Goal: Communication & Community: Answer question/provide support

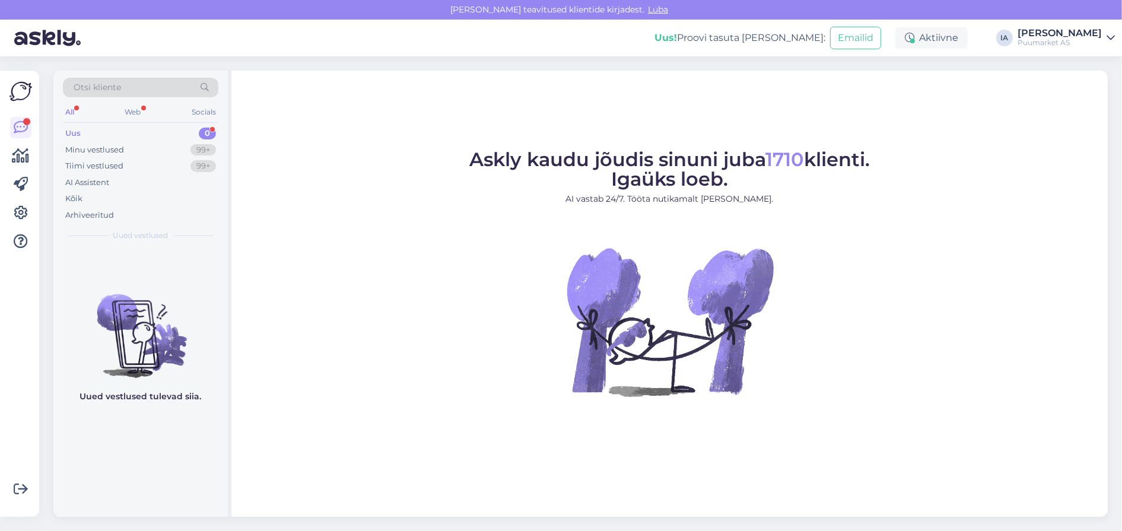
click at [115, 137] on div "Uus 0" at bounding box center [140, 133] width 155 height 17
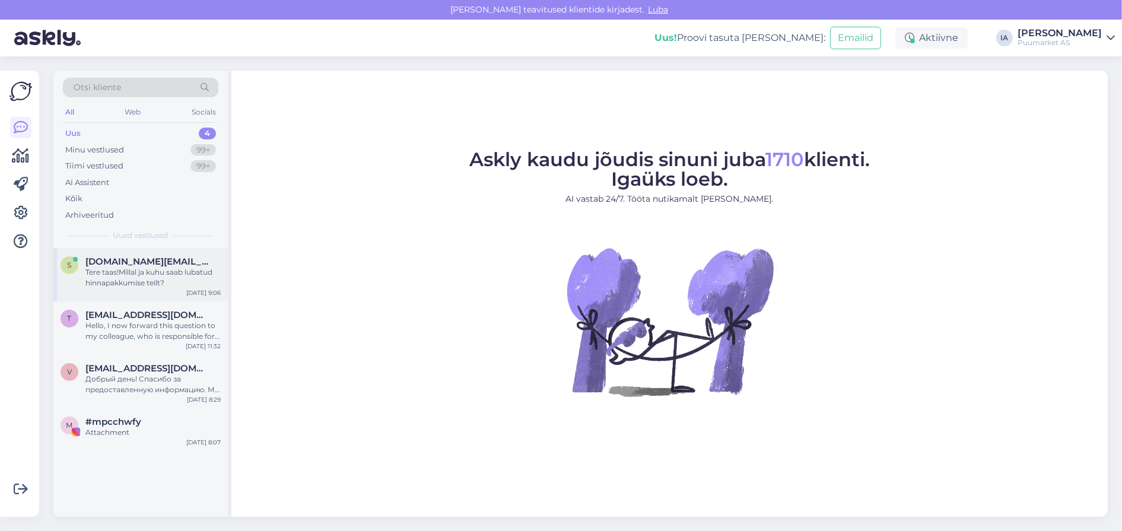
click at [166, 288] on div "Tere taas!Millal ja kuhu saab lubatud hinnapakkumise teilt?" at bounding box center [152, 277] width 135 height 21
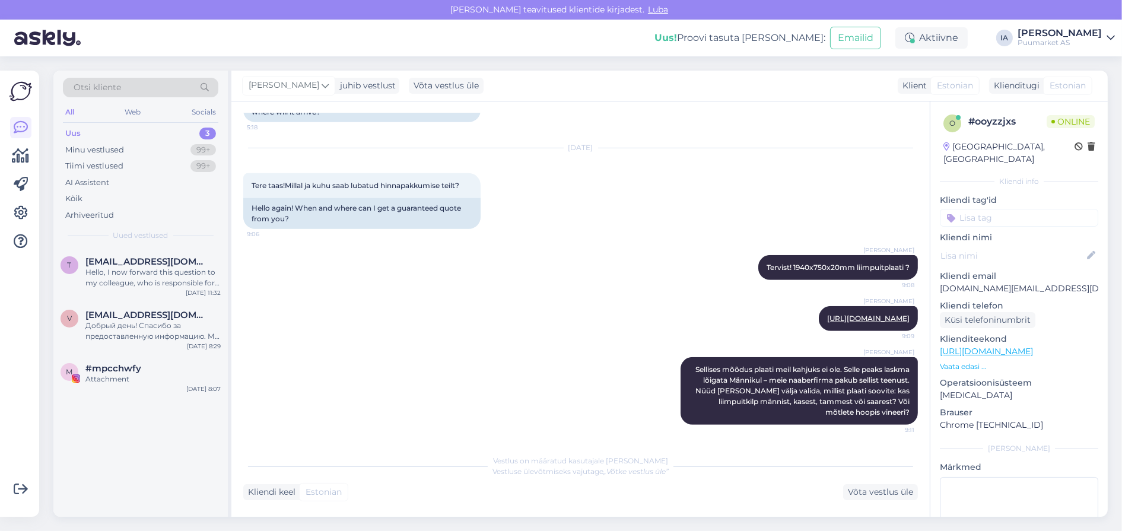
scroll to position [1104, 0]
click at [141, 384] on div "Attachment" at bounding box center [152, 379] width 135 height 11
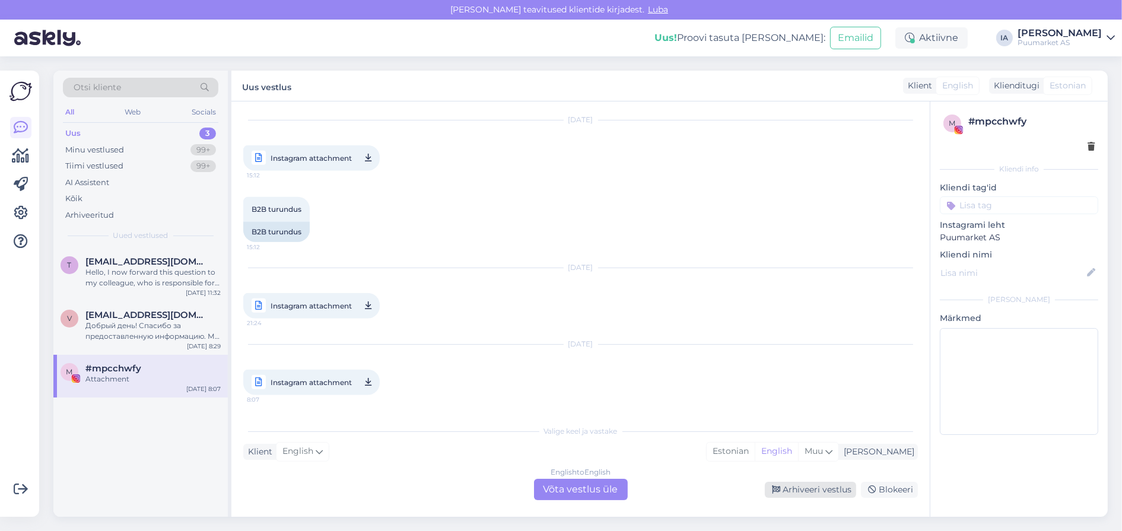
click at [809, 492] on div "Arhiveeri vestlus" at bounding box center [810, 490] width 91 height 16
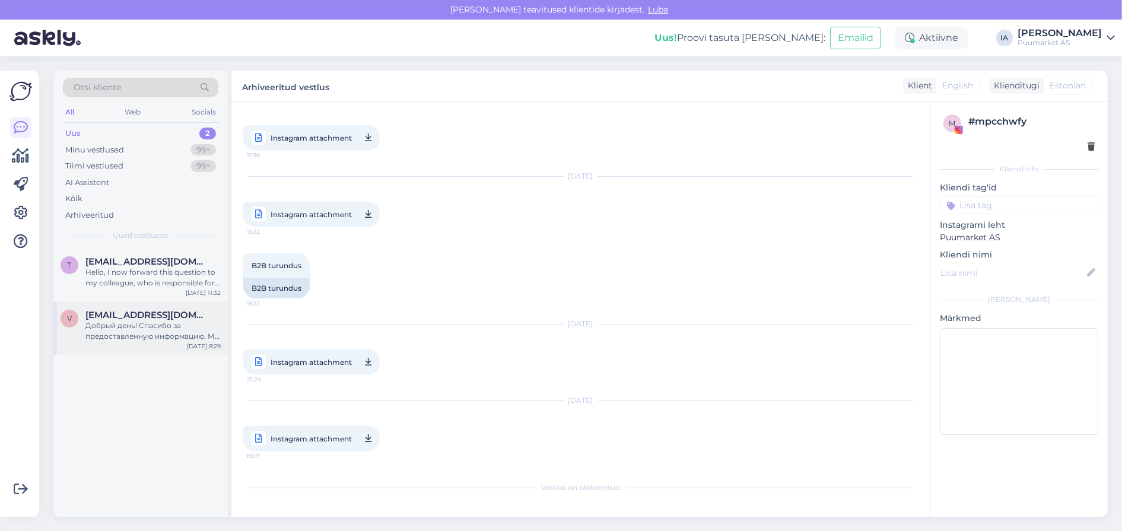
click at [147, 342] on div "Добрый день! Спасибо за предоставленную информацию. Мы передали ваш адрес элект…" at bounding box center [152, 330] width 135 height 21
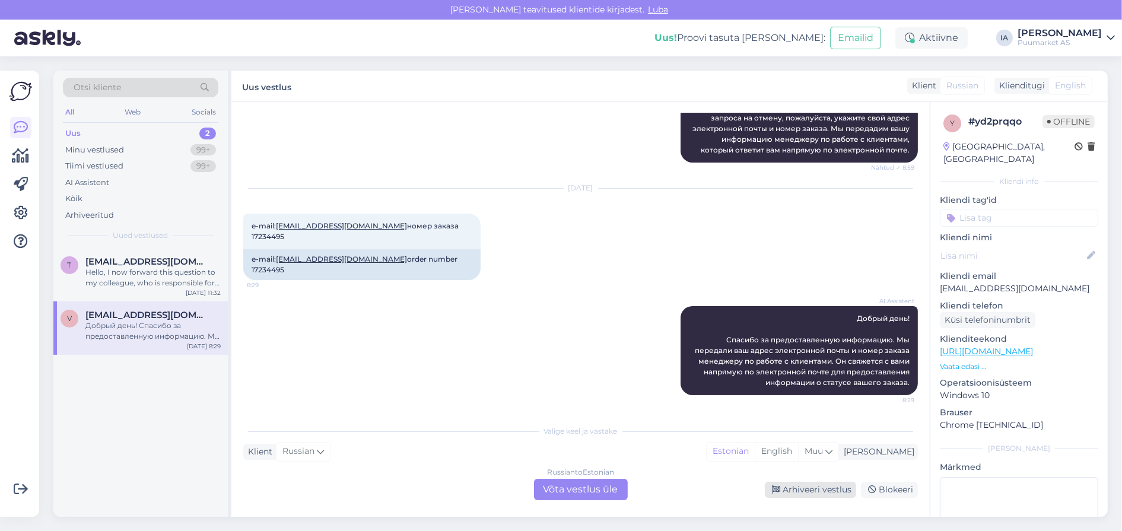
scroll to position [371, 0]
click at [614, 490] on div "Russian to Estonian Võta vestlus üle" at bounding box center [581, 489] width 94 height 21
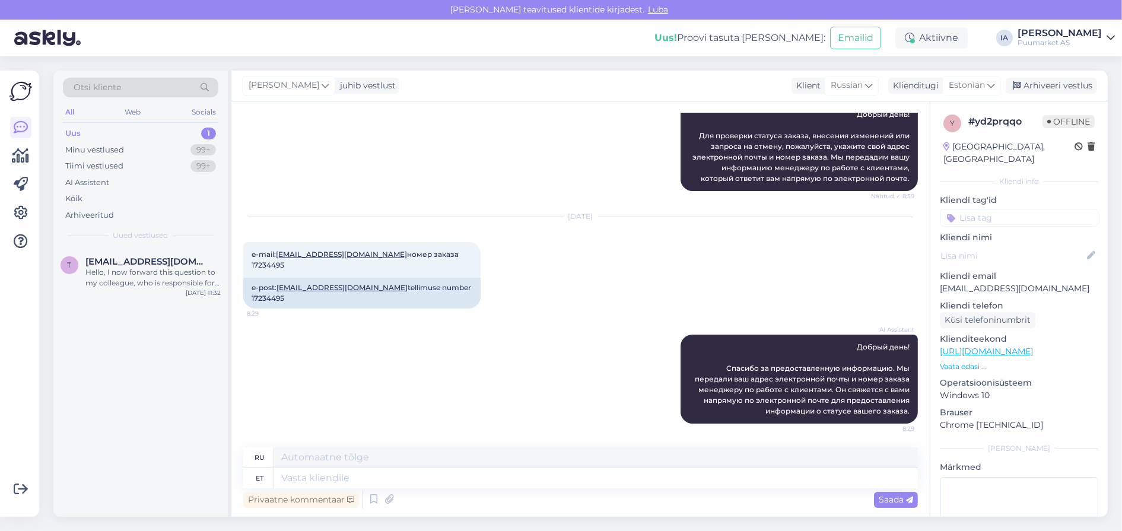
scroll to position [341, 0]
click at [383, 478] on textarea at bounding box center [596, 478] width 644 height 20
type textarea "Tere."
type textarea "Привет."
type textarea "Tere. Tegelikult"
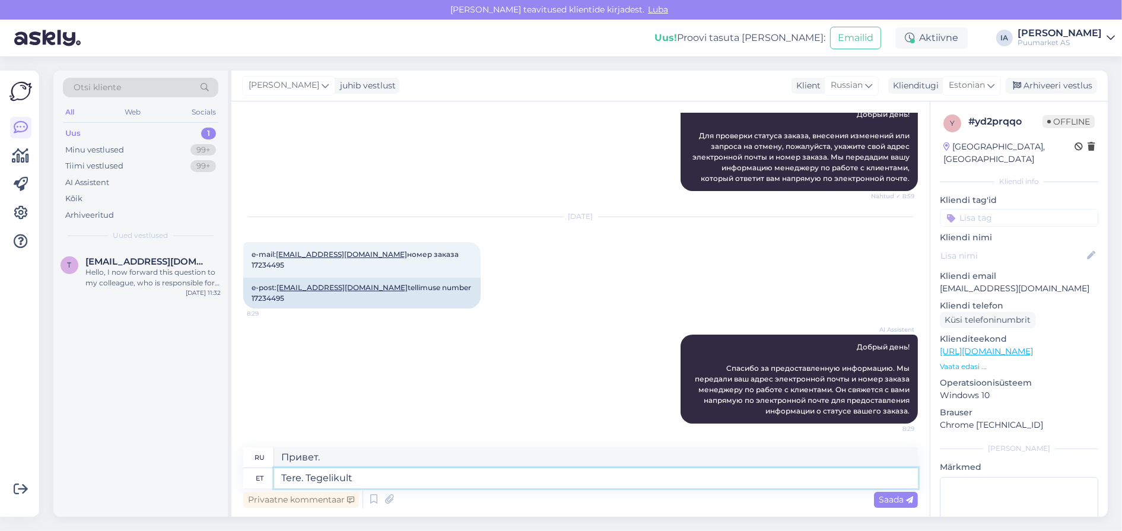
type textarea "Привет. Вообще-то."
type textarea "Tere. Tegelikult peaksite te"
type textarea "Привет. Вообще-то тебе стоит"
type textarea "Tere. Tegelikult peaksite te n"
type textarea "Привет. Вообще-то, тебе стоит"
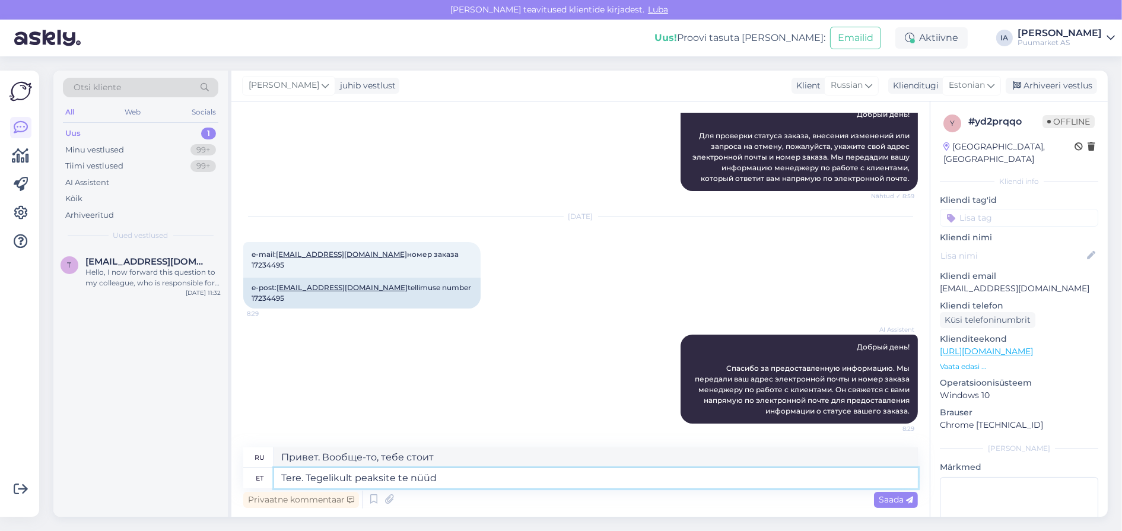
type textarea "Tere. Tegelikult peaksite te nüüd k"
type textarea "Привет. Вообще-то, тебе сейчас стоит..."
type textarea "Tere. Tegelikult peaksite te nüüd kinnitama, kas"
type textarea "Привет. Вообще-то, тебе стоит подтвердить сейчас,"
type textarea "Tere. Tegelikult peaksite te nüüd kinnitama, kas te"
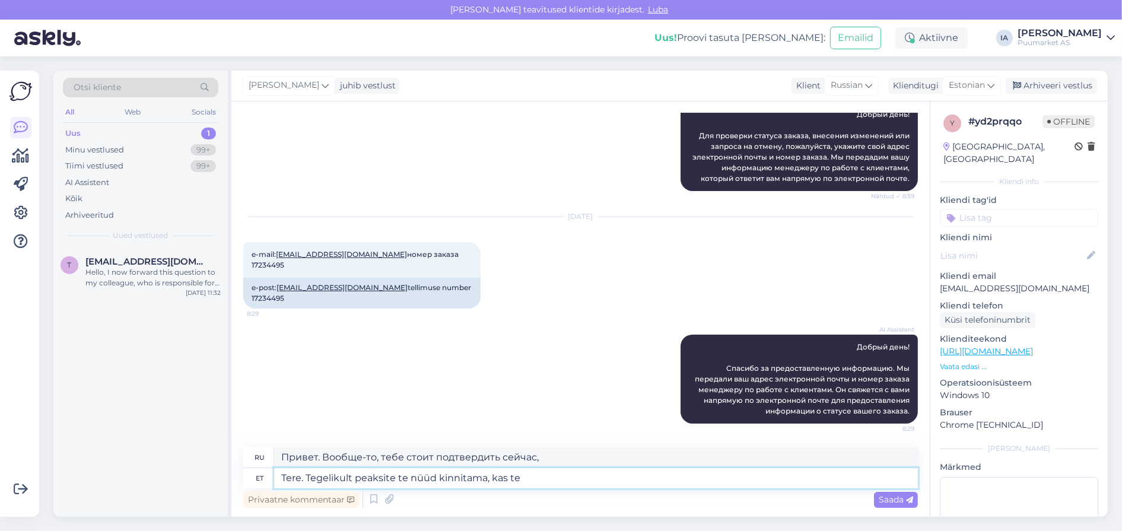
type textarea "Привет. На самом деле, теперь вам нужно подтвердить,"
type textarea "Tere. Tegelikult peaksite te nüüd kinnitama, kas teile p"
type textarea "Привет. На самом деле, теперь вам нужно подтвердить, что вы..."
type textarea "Tere. Tegelikult peaksite te nüüd kinnitama, kas teile pakkumine so"
type textarea "Здравствуйте. Теперь вам нужно подтвердить, имеете ли вы право на это предложен…"
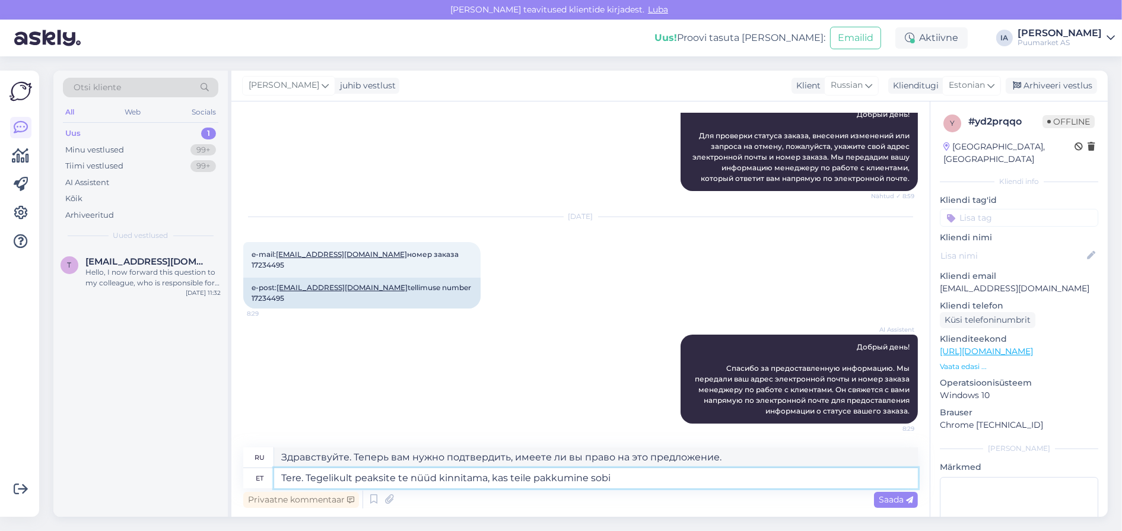
type textarea "Tere. Tegelikult peaksite te nüüd kinnitama, kas teile pakkumine sobib"
type textarea "Здравствуйте. Теперь вам нужно подтвердить, подходит ли вам это предложение."
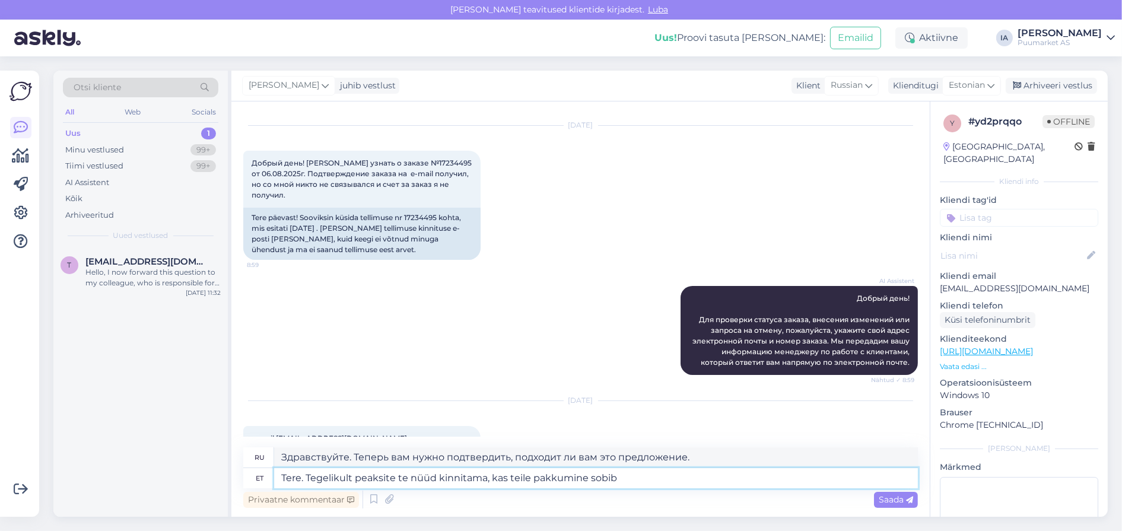
scroll to position [0, 0]
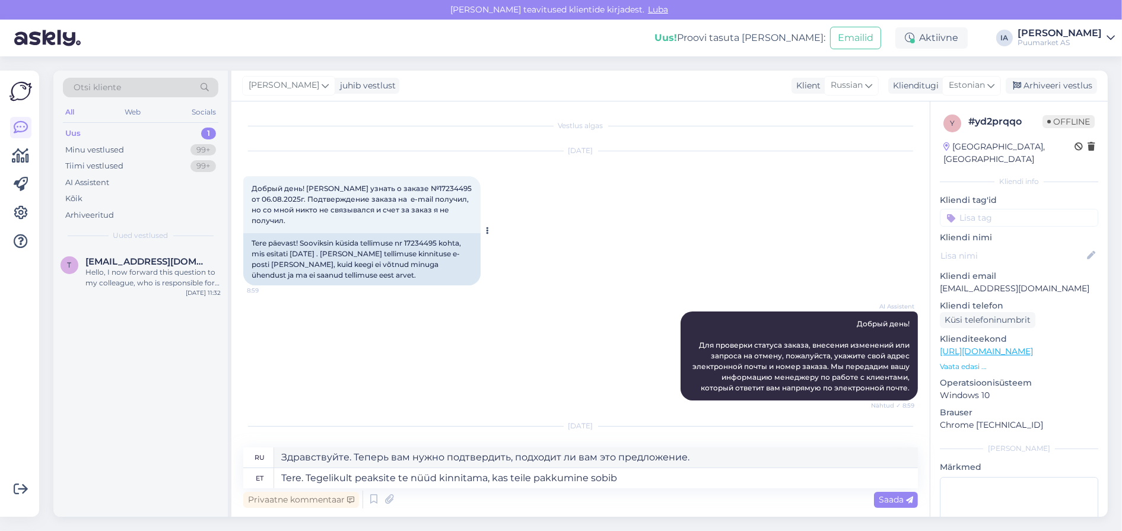
click at [452, 194] on span "Добрый день! [PERSON_NAME] узнать о заказе №17234495 от 06.08.2025г. Подтвержде…" at bounding box center [363, 204] width 222 height 41
click at [276, 276] on div "Tere päevast! Sooviksin küsida tellimuse nr 17234495 kohta, mis esitati [DATE] …" at bounding box center [361, 259] width 237 height 52
copy div "17234495"
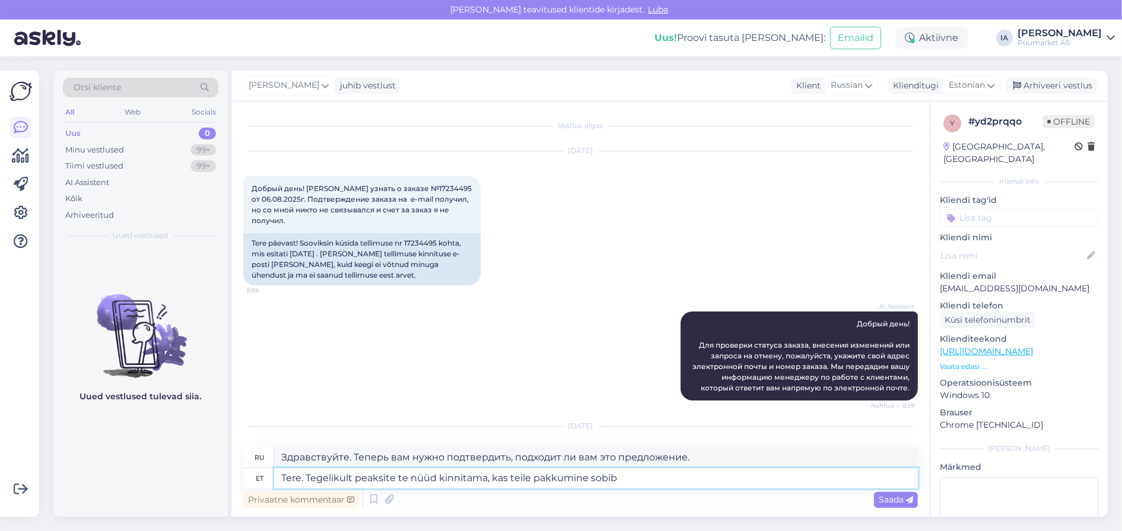
drag, startPoint x: 659, startPoint y: 482, endPoint x: 310, endPoint y: 473, distance: 349.0
click at [310, 473] on textarea "Tere. Tegelikult peaksite te nüüd kinnitama, kas teile pakkumine sobib" at bounding box center [596, 478] width 644 height 20
type textarea "Tere. Tundub tõ"
type textarea "Привет. Кажется."
type textarea "Tere. Tundub tõesti, e"
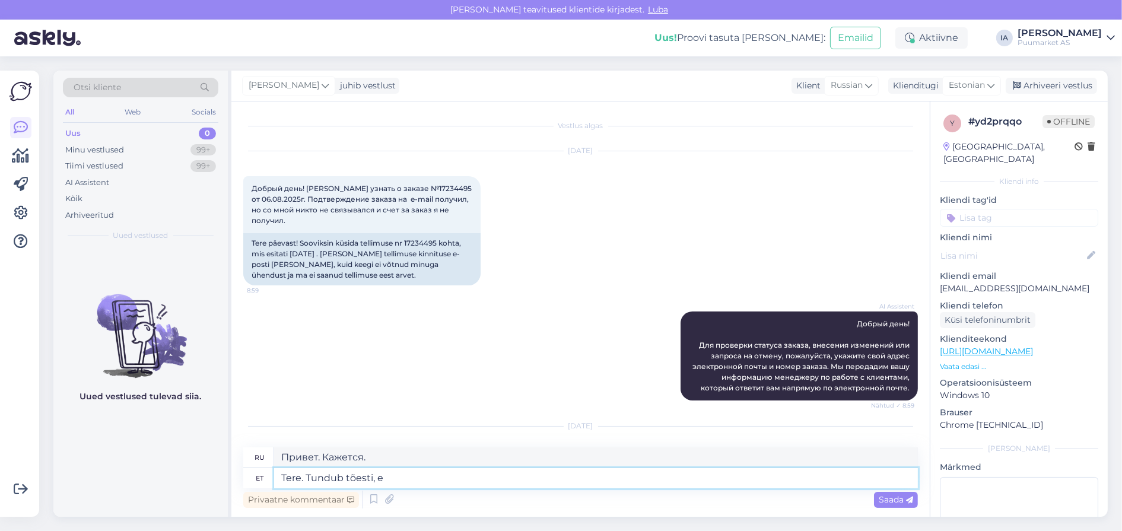
type textarea "Привет. Похоже, действительно,"
type textarea "Tere. Tundub tõesti, et t"
type textarea "Привет. Похоже, что это действительно так."
type textarea "Tere. Tundub tõesti, et teie p"
type textarea "Привет. Похоже, ты действительно"
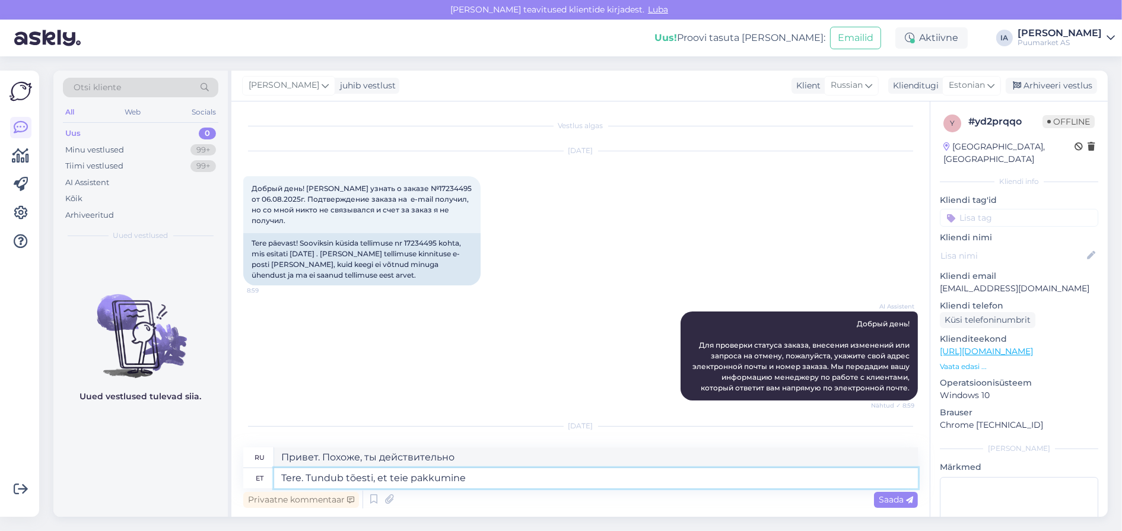
type textarea "Tere. Tundub tõesti, et teie pakkumine o"
type textarea "Привет. Похоже, ваше предложение действительно..."
type textarea "Tere. Tundub tõesti, et teie pakkumine on kui"
type textarea "Здравствуйте. Похоже, ваше предложение действительно..."
type textarea "Tere. Tundub tõesti, et teie pakkumine on kuidagi ka"
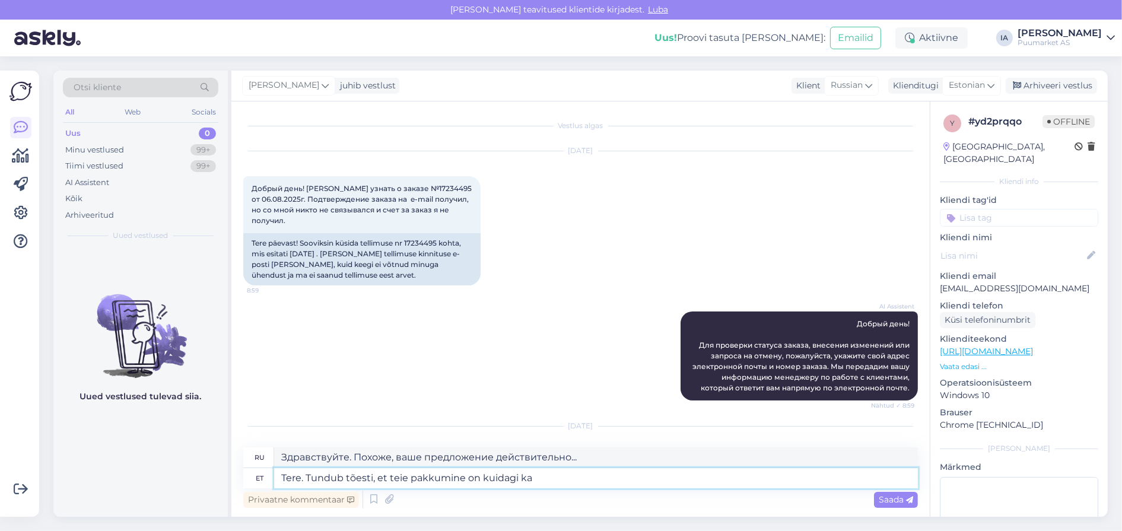
type textarea "Здравствуйте. Похоже, ваше предложение действительно как-то..."
type textarea "Tere. Tundub tõesti, et teie pakkumine on kuidagi kahe si"
type textarea "Здравствуйте. Мне действительно кажется, что ваше предложение двоякое."
type textarea "Tere. Tundub tõesti, et teie pakkumine on kuidagi kahe [PERSON_NAME]"
type textarea "Здравствуйте. Похоже, ваше предложение действительно не очень-то выгодное."
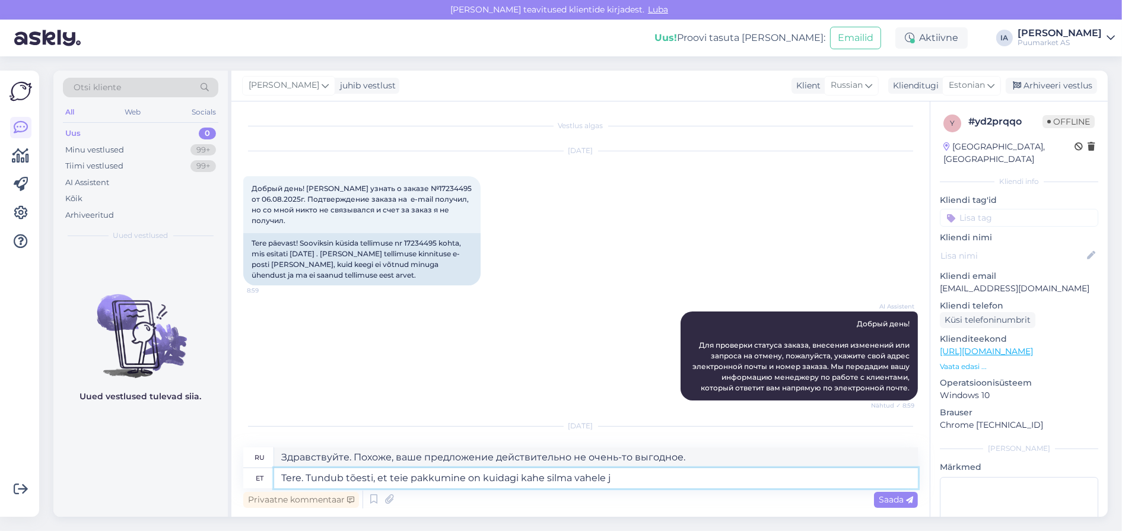
type textarea "Tere. Tundub tõesti, et teie pakkumine on kuidagi kahe silma vahele [PERSON_NAM…"
type textarea "Здравствуйте. Похоже, ваше предложение каким-то образом осталось без внимания."
type textarea "Tere. Tundub tõesti, et teie pakkumine on kuidagi kahe silma vahele jäänud. [PE…"
type textarea "Здравствуйте. Похоже, ваше предложение каким-то образом осталось без внимания. …"
type textarea "Tere. Tundub tõesti, et teie pakkumine on kuidagi kahe silma vahele jäänud. [PE…"
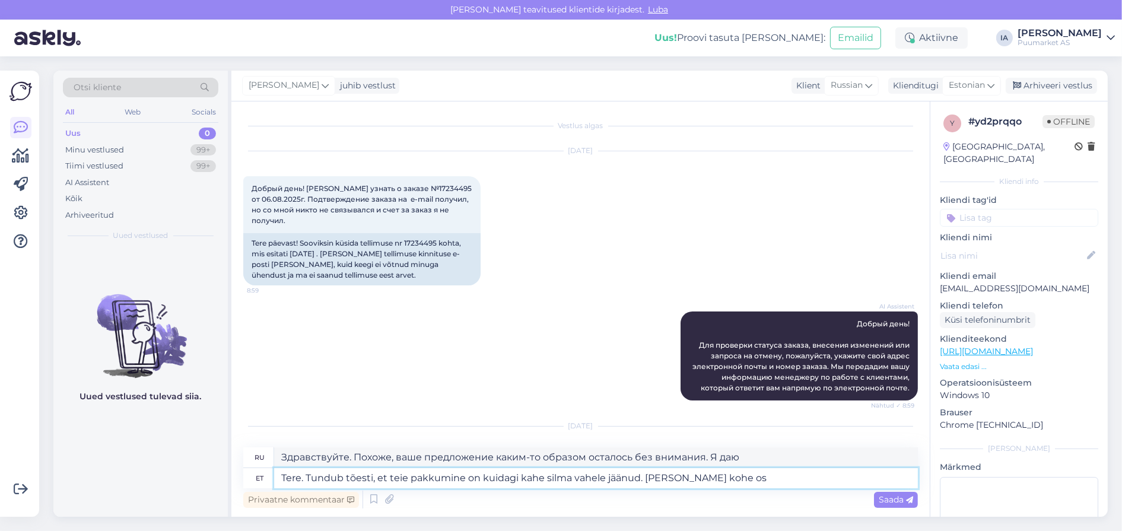
type textarea "Здравствуйте. Похоже, ваше предложение каким-то образом осталось незамеченным. …"
type textarea "Tere. Tundub tõesti, et teie pakkumine on kuidagi kahe silma vahele jäänud. [PE…"
type textarea "Здравствуйте. Похоже, ваше предложение каким-то образом осталось незамеченным. …"
type textarea "Tere. Tundub tõesti, et teie pakkumine on kuidagi kahe silma vahele jäänud. [PE…"
type textarea "Здравствуйте. Похоже, ваше предложение каким-то образом проигнорировали. Я сраз…"
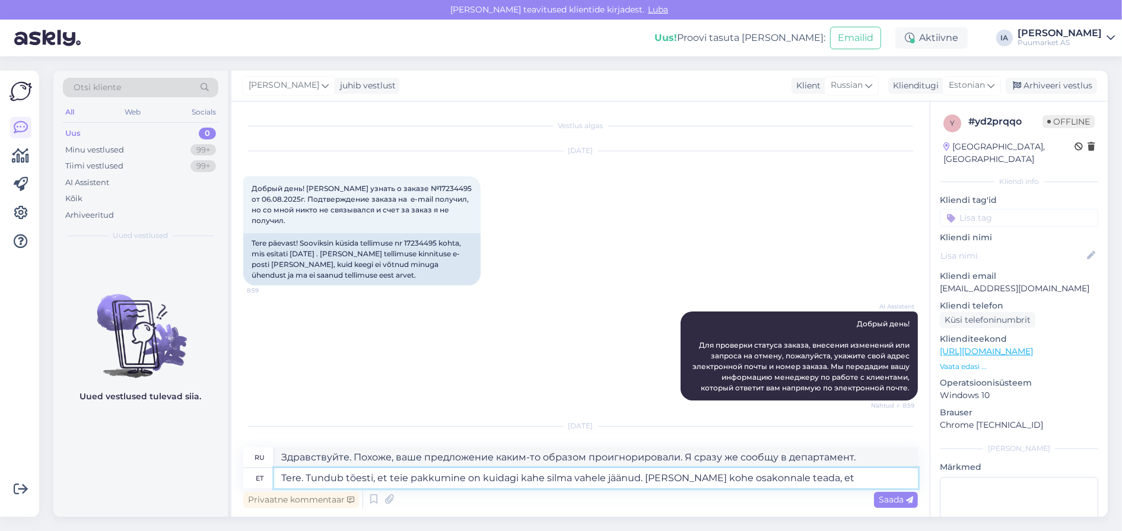
type textarea "Tere. Tundub tõesti, et teie pakkumine on kuidagi kahe silma vahele jäänud. [PE…"
type textarea "Здравствуйте. Похоже, ваше предложение каким-то образом осталось без внимания. …"
type textarea "Tere. Tundub tõesti, et teie pakkumine on kuidagi kahe silma vahele jäänud. [PE…"
type textarea "Здравствуйте. Похоже, ваше предложение каким-то образом осталось без внимания. …"
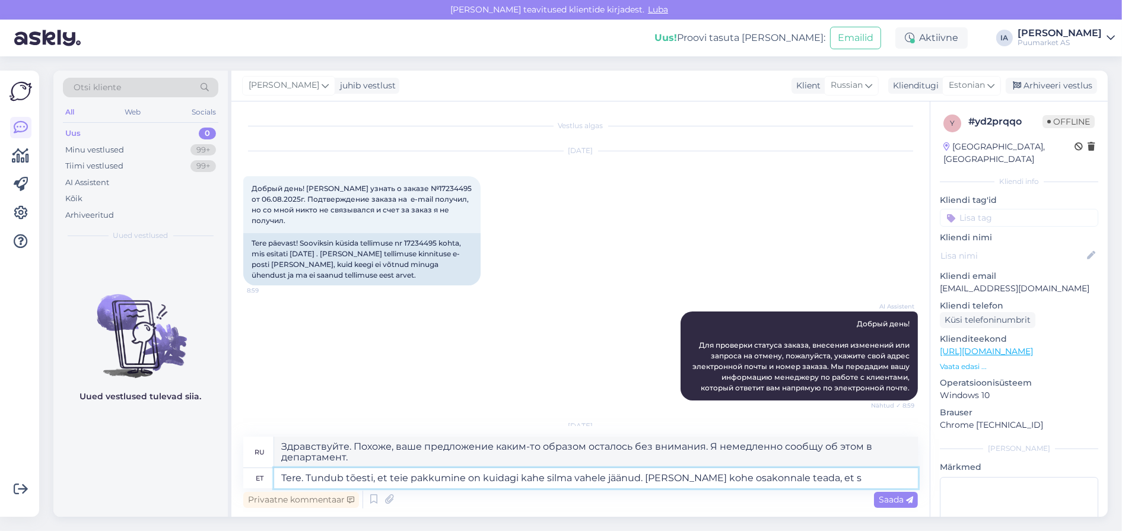
type textarea "Tere. Tundub tõesti, et teie pakkumine on kuidagi kahe silma vahele jäänud. [PE…"
type textarea "Здравствуйте. Похоже, ваше предложение каким-то образом осталось без внимания. …"
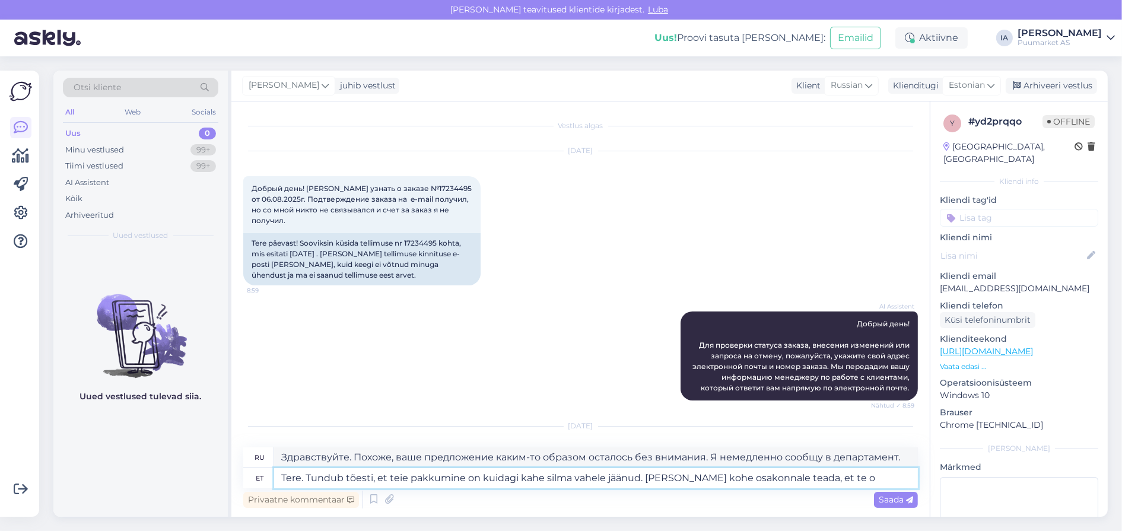
type textarea "Tere. Tundub tõesti, et teie pakkumine on kuidagi kahe silma vahele jäänud. [PE…"
type textarea "Здравствуйте. Похоже, ваше предложение каким-то образом осталось без внимания. …"
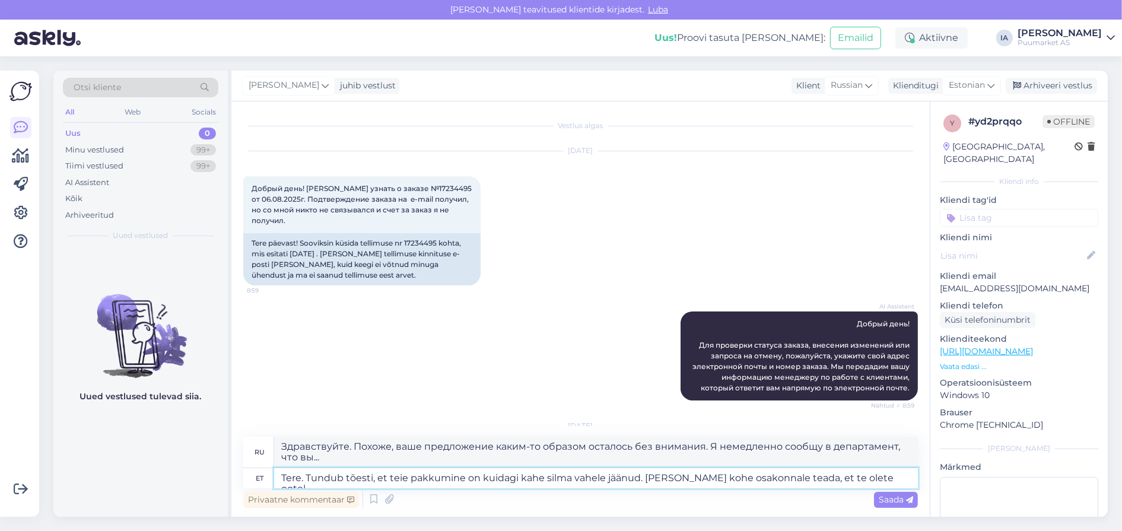
type textarea "Tere. Tundub tõesti, et teie pakkumine on kuidagi kahe silma vahele jäänud. [PE…"
type textarea "Здравствуйте. Похоже, ваше предложение каким-то образом осталось без внимания. …"
type textarea "Tere. Tundub tõesti, et teie pakkumine on kuidagi kahe silma vahele jäänud. [PE…"
type textarea "Здравствуйте. Похоже, ваше предложение каким-то образом осталось без внимания. …"
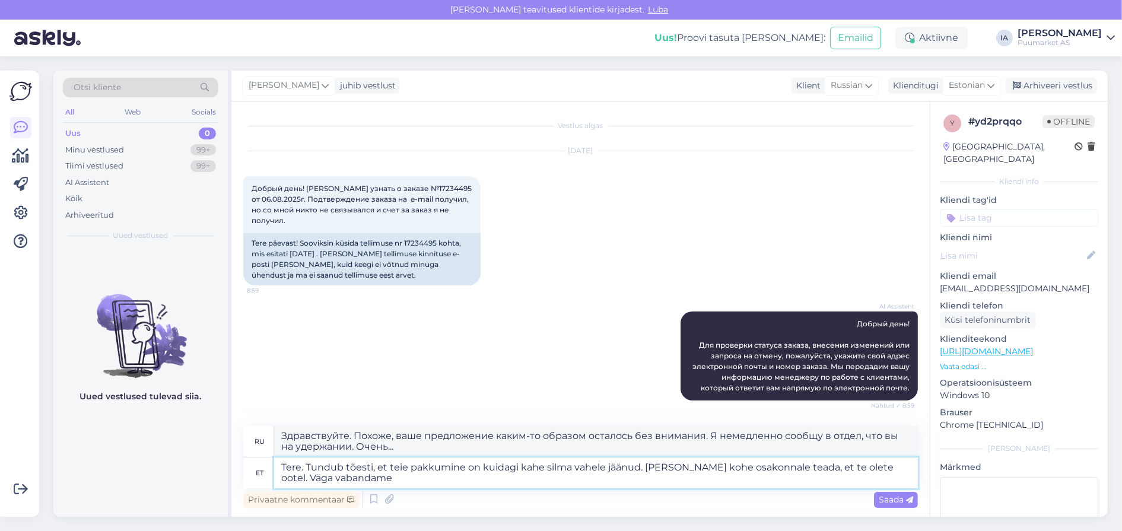
type textarea "Tere. Tundub tõesti, et teie pakkumine on kuidagi kahe silma vahele jäänud. [PE…"
type textarea "Здравствуйте. Похоже, ваше предложение каким-то образом осталось без внимания. …"
type textarea "Tere. Tundub tõesti, et teie pakkumine on kuidagi kahe silma vahele jäänud. [PE…"
click at [906, 498] on icon at bounding box center [909, 500] width 7 height 7
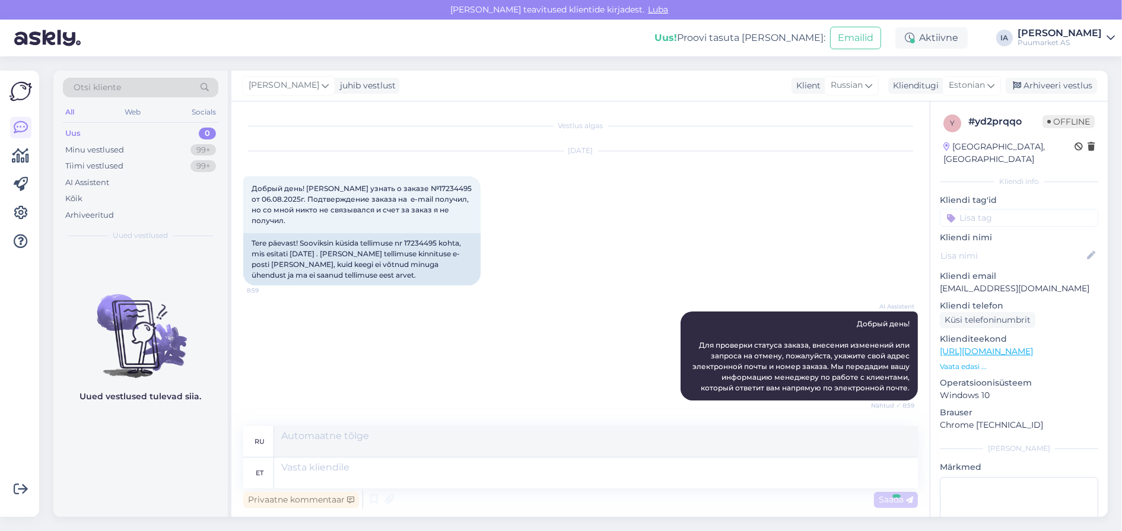
scroll to position [538, 0]
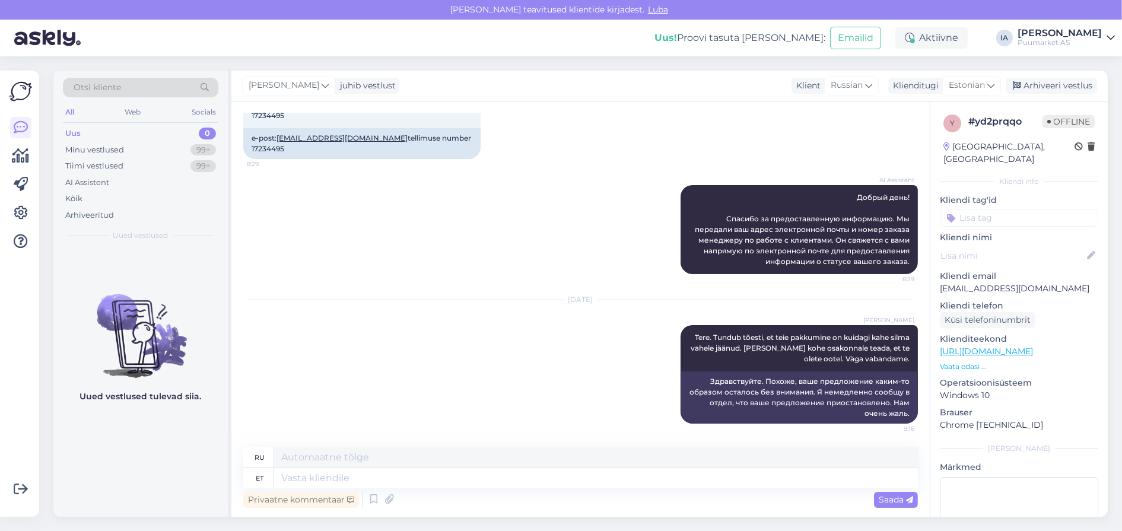
click at [85, 136] on div "Uus 0" at bounding box center [140, 133] width 155 height 17
click at [97, 154] on div "Minu vestlused" at bounding box center [94, 150] width 59 height 12
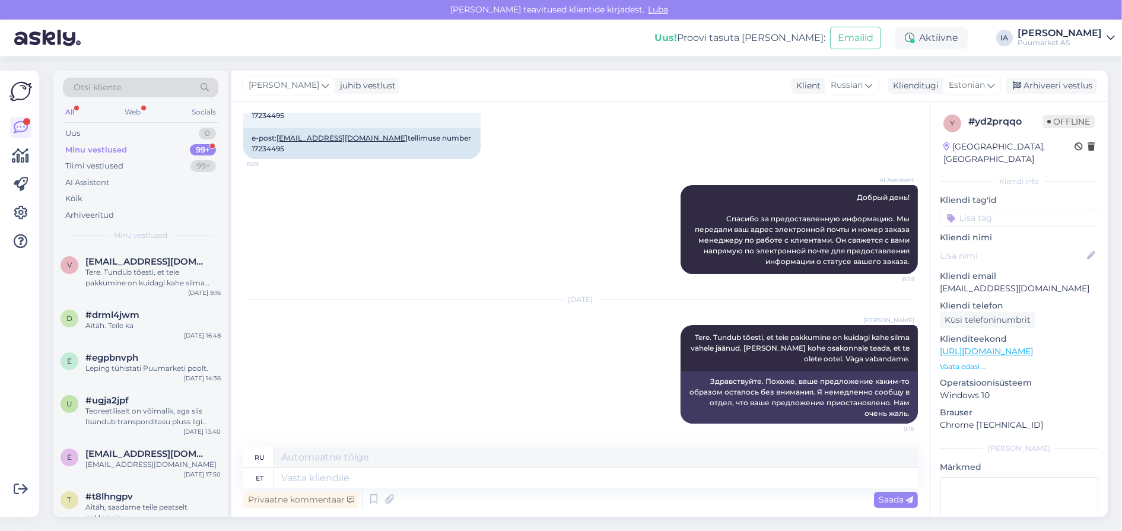
click at [93, 156] on div "Minu vestlused" at bounding box center [96, 150] width 62 height 12
click at [147, 301] on div "v [EMAIL_ADDRESS][DOMAIN_NAME] Tere. Tundub tõesti, et teie pakkumine on kuidag…" at bounding box center [140, 274] width 174 height 53
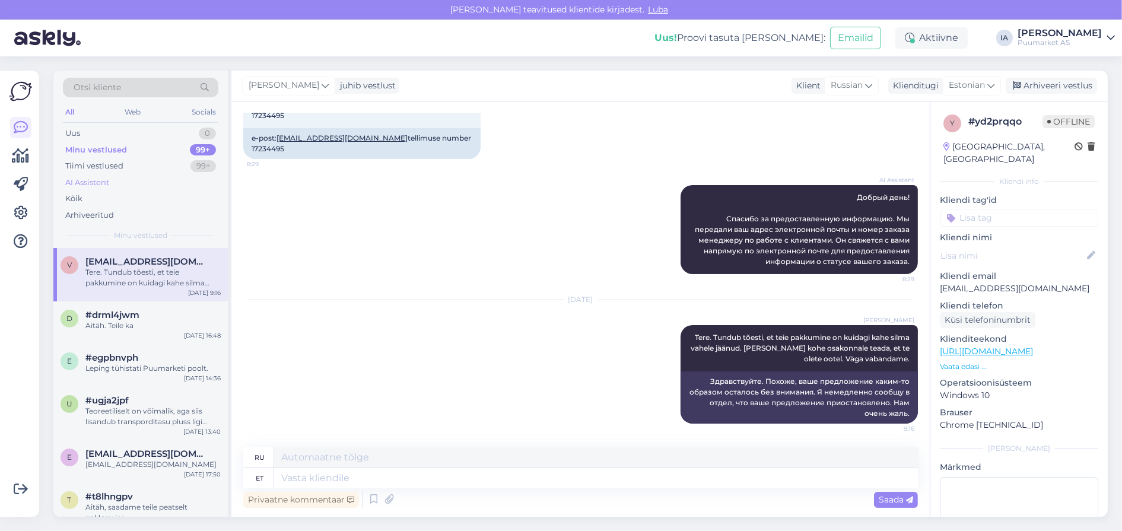
click at [96, 189] on div "AI Assistent" at bounding box center [87, 183] width 44 height 12
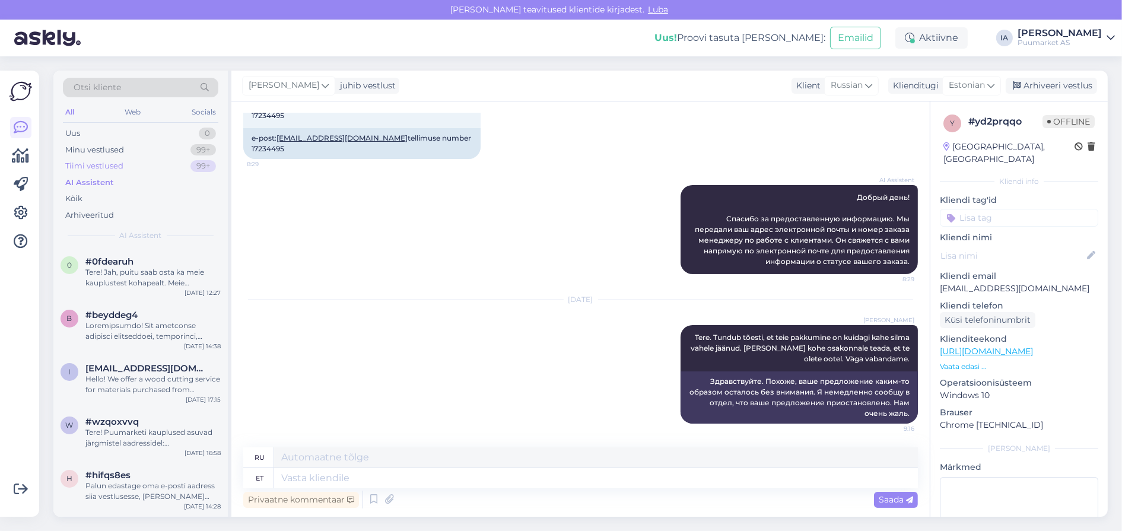
click at [98, 172] on div "Tiimi vestlused" at bounding box center [94, 166] width 58 height 12
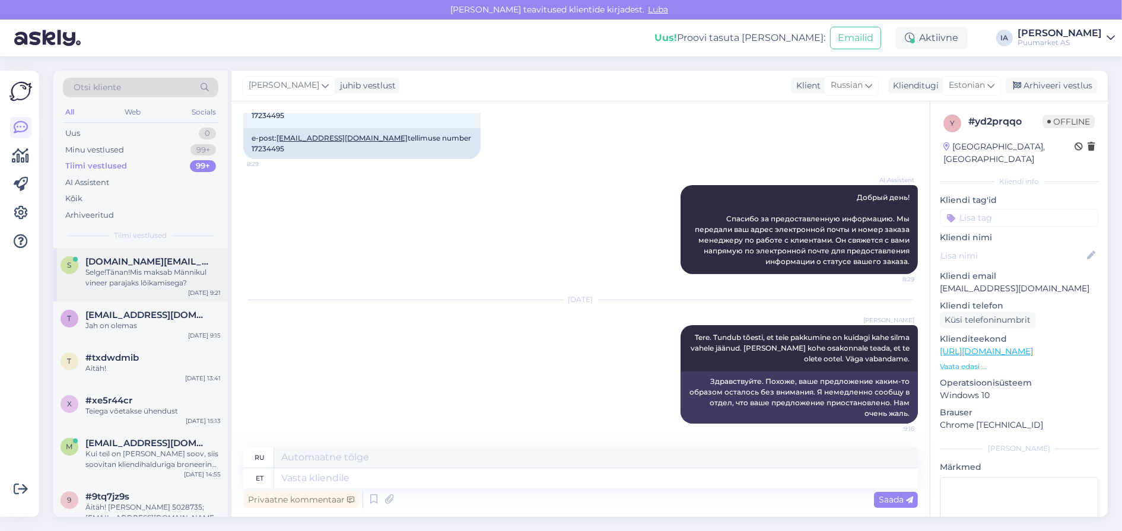
click at [108, 301] on div "s [DOMAIN_NAME][EMAIL_ADDRESS][DOMAIN_NAME] Selge!Tänan!Mis maksab Männikul vin…" at bounding box center [140, 274] width 174 height 53
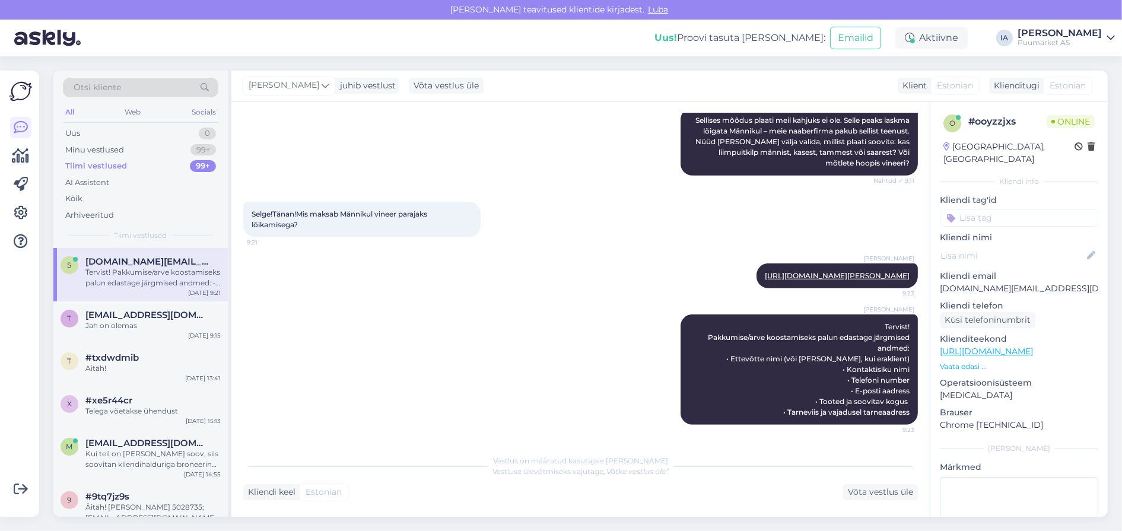
scroll to position [1399, 0]
click at [93, 155] on div "Minu vestlused" at bounding box center [94, 150] width 59 height 12
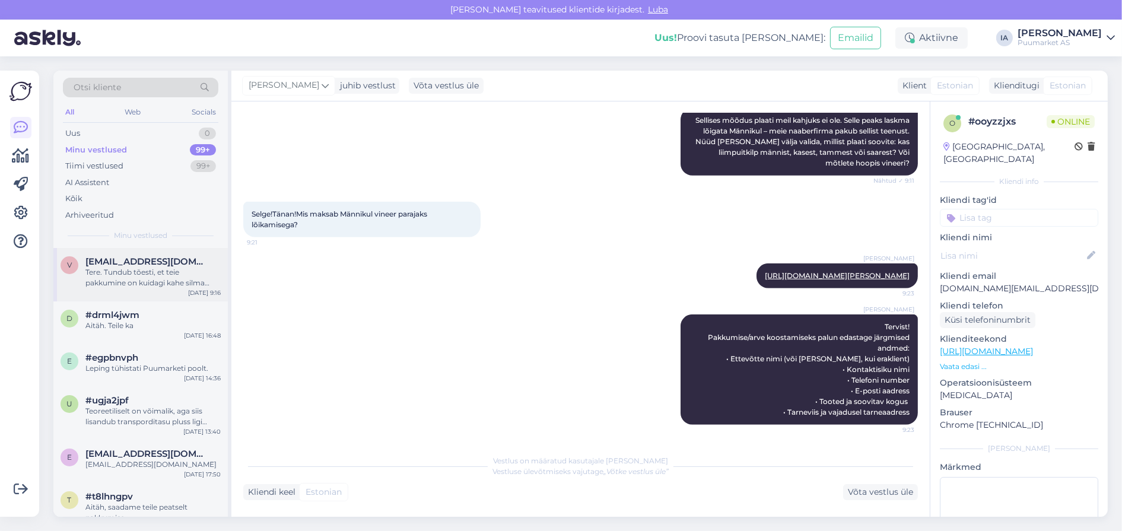
click at [151, 288] on div "Tere. Tundub tõesti, et teie pakkumine on kuidagi kahe silma vahele jäänud. [PE…" at bounding box center [152, 277] width 135 height 21
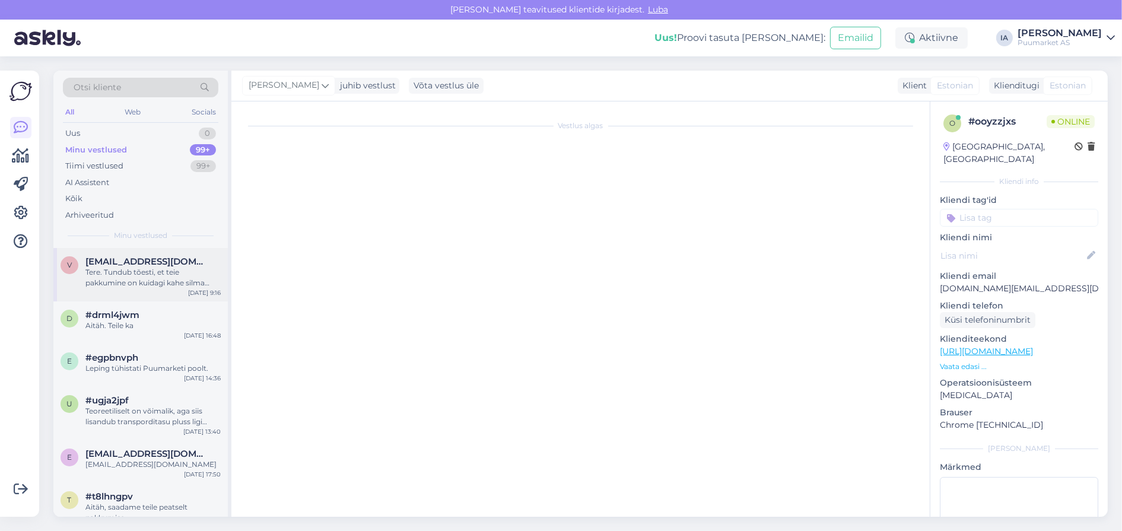
scroll to position [538, 0]
